Goal: Find specific page/section: Find specific page/section

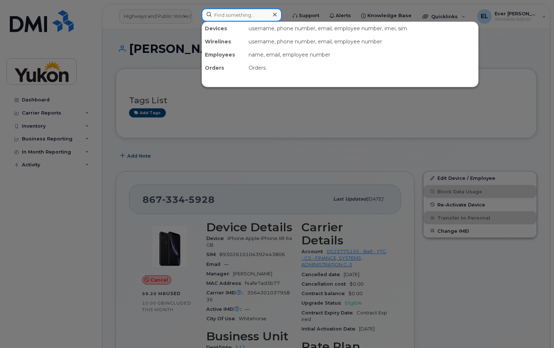
click at [233, 11] on input at bounding box center [242, 14] width 80 height 13
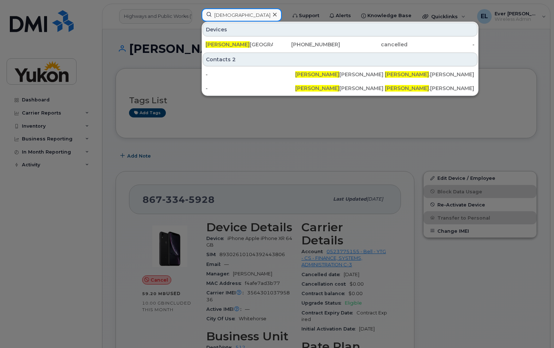
click at [199, 8] on div "[DEMOGRAPHIC_DATA][PERSON_NAME] [PERSON_NAME] [PHONE_NUMBER] cancelled - Contac…" at bounding box center [242, 16] width 92 height 16
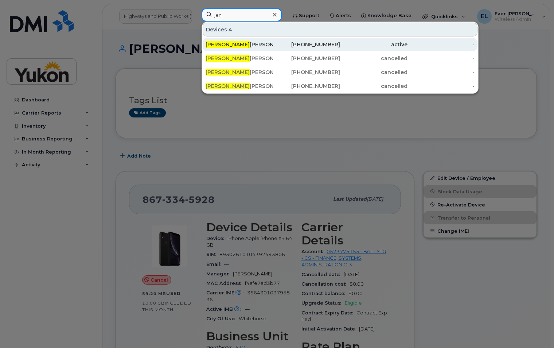
type input "jen"
click at [322, 45] on div "[PHONE_NUMBER]" at bounding box center [306, 44] width 67 height 7
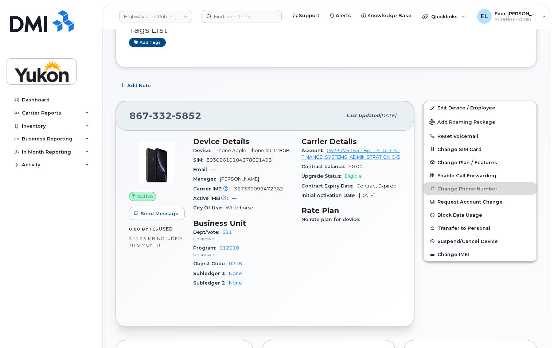
scroll to position [146, 0]
